Goal: Find specific page/section: Locate a particular part of the current website

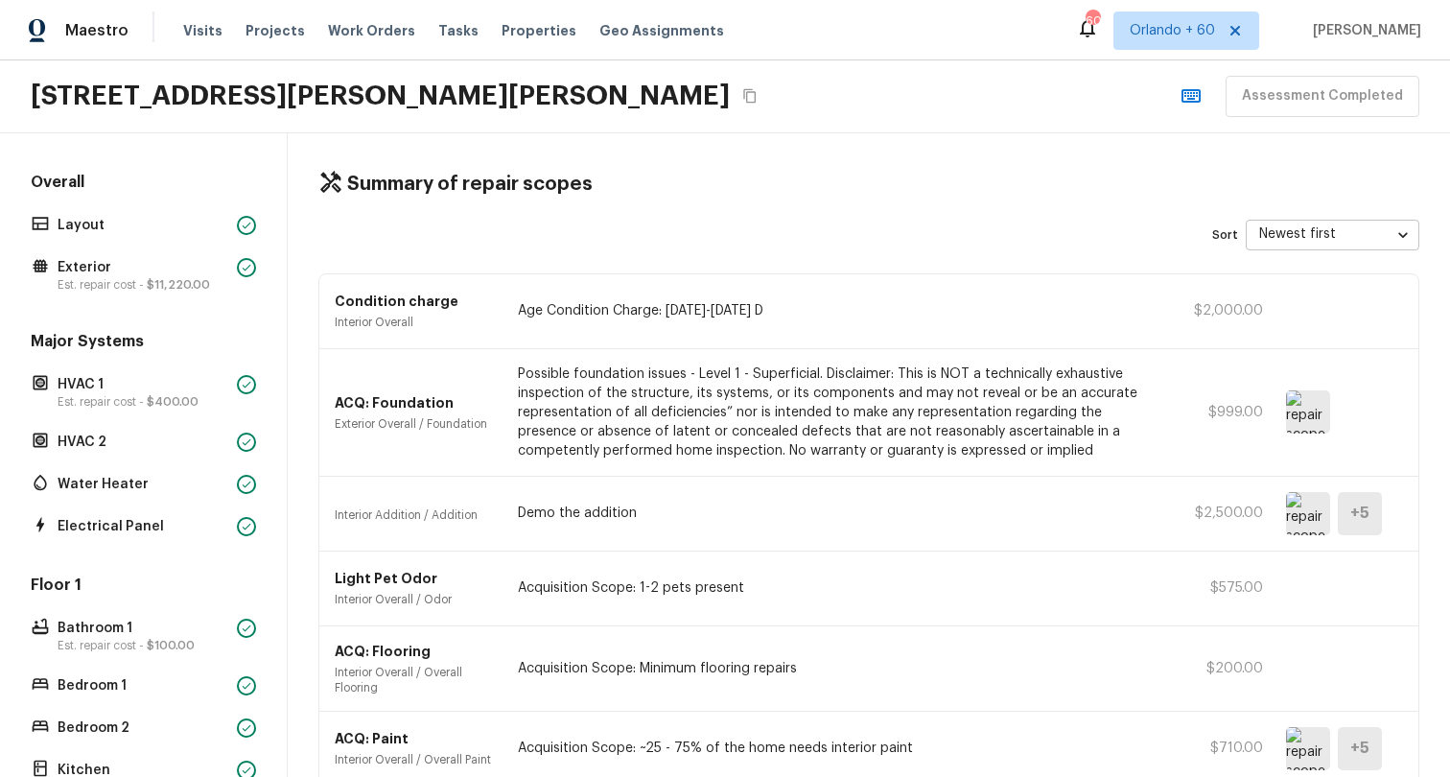
click at [531, 181] on h4 "Summary of repair scopes" at bounding box center [469, 184] width 245 height 25
click at [641, 101] on div "[STREET_ADDRESS][PERSON_NAME][PERSON_NAME] Assessment Completed" at bounding box center [725, 96] width 1450 height 73
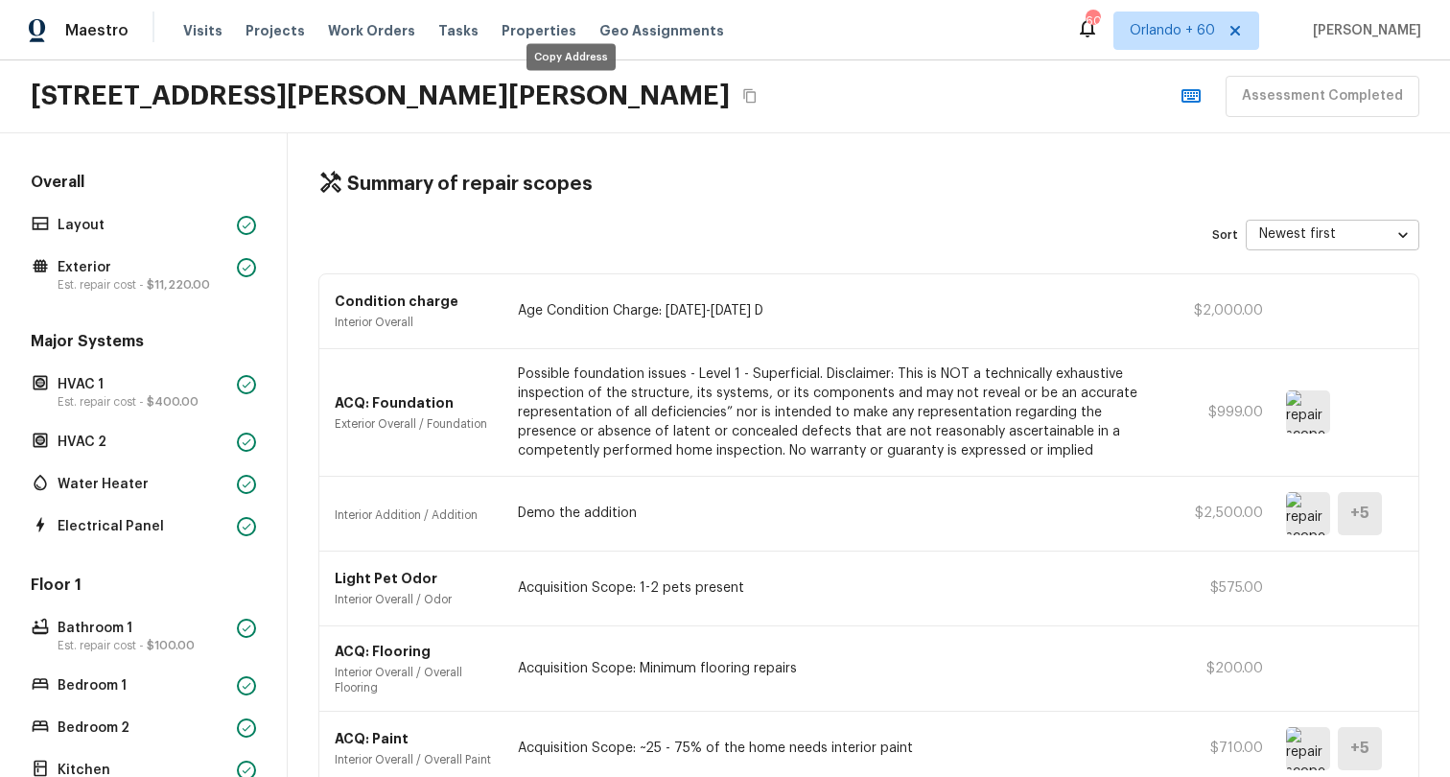
click at [742, 97] on icon "Copy Address" at bounding box center [749, 95] width 15 height 15
click at [622, 190] on div "Summary of repair scopes" at bounding box center [868, 184] width 1101 height 25
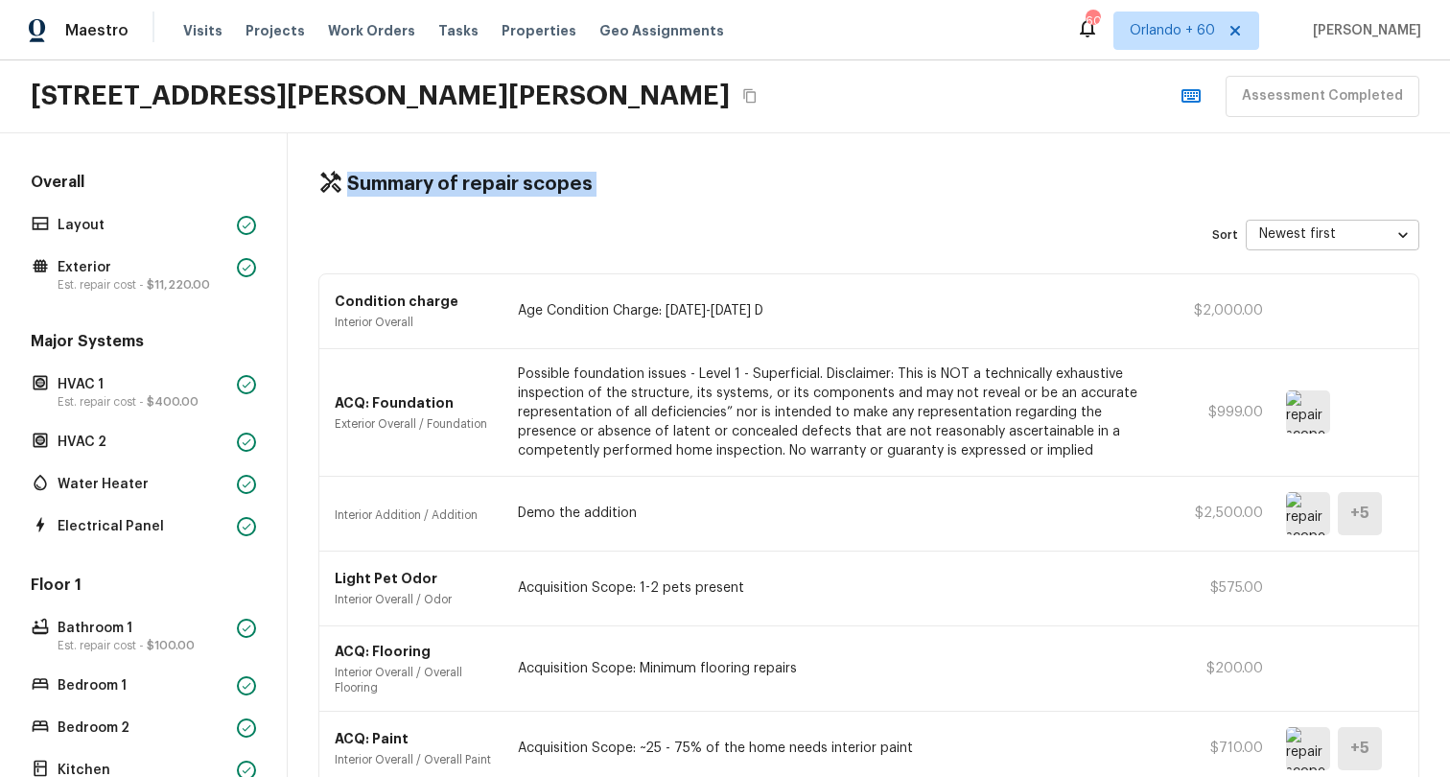
click at [622, 190] on div "Summary of repair scopes" at bounding box center [868, 184] width 1101 height 25
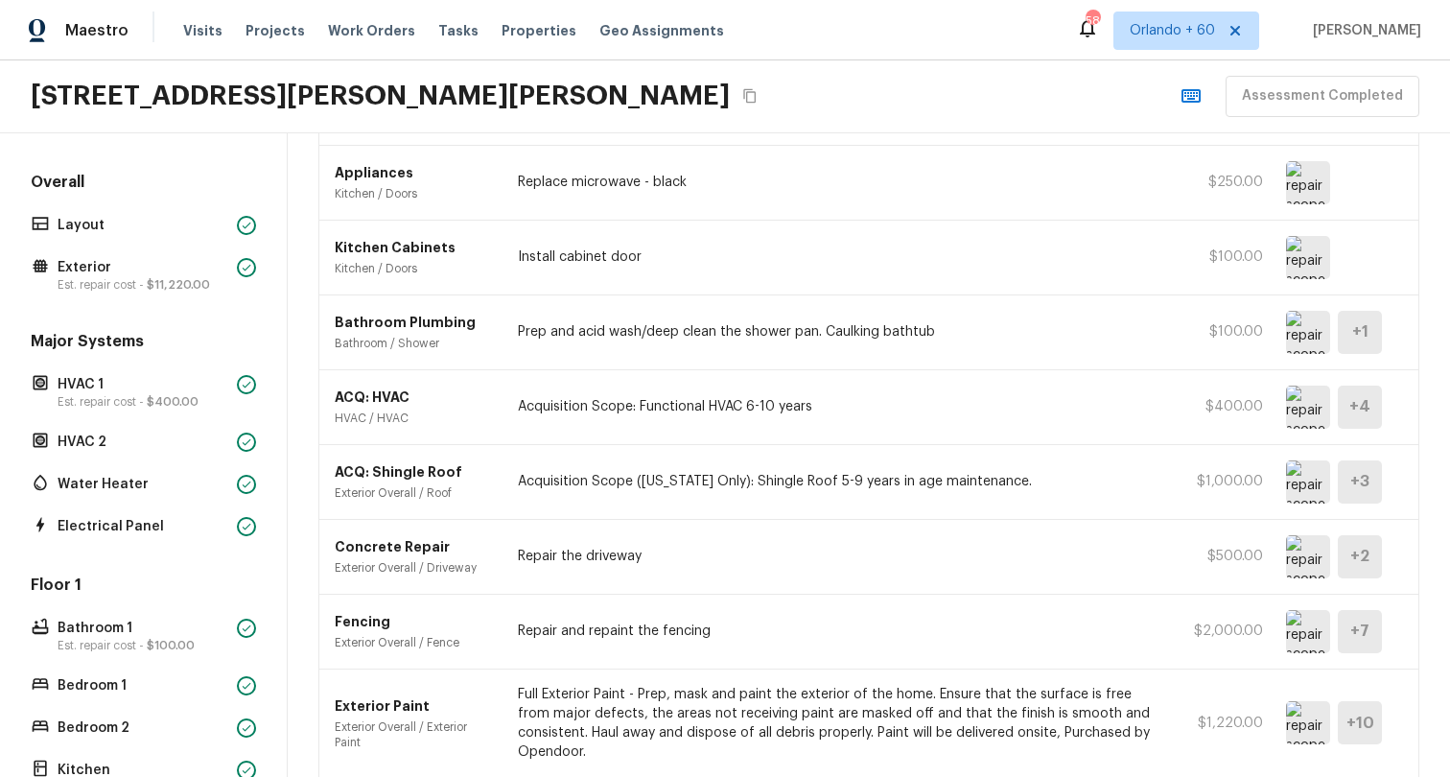
scroll to position [1110, 0]
